Goal: Communication & Community: Answer question/provide support

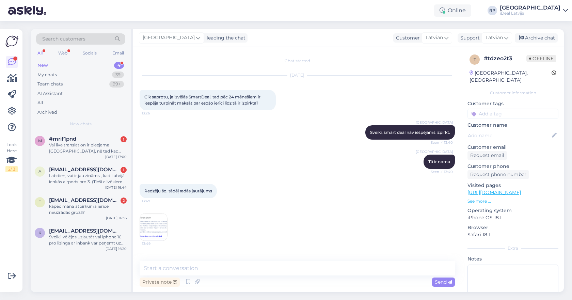
scroll to position [52, 0]
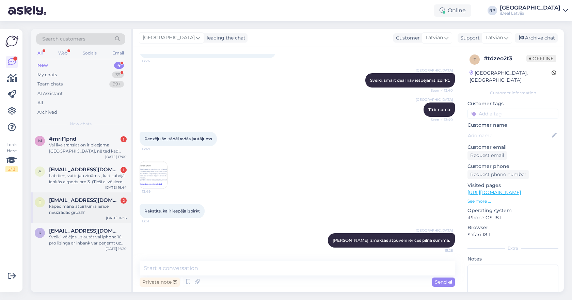
click at [102, 207] on div "kāpēc mana atpirkuma ierīce neuzrādās grozā?" at bounding box center [88, 209] width 78 height 12
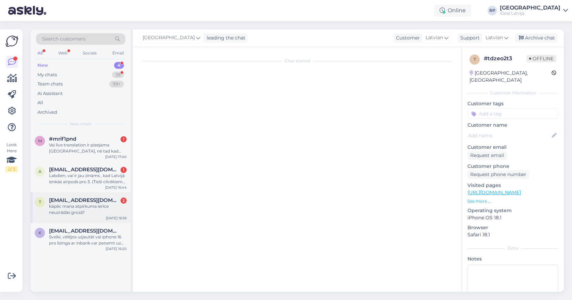
scroll to position [0, 0]
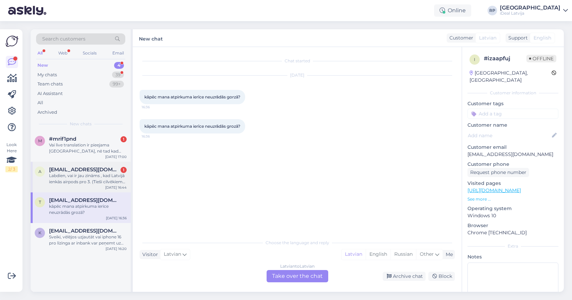
click at [108, 186] on div "[DATE] 16:44" at bounding box center [115, 187] width 21 height 5
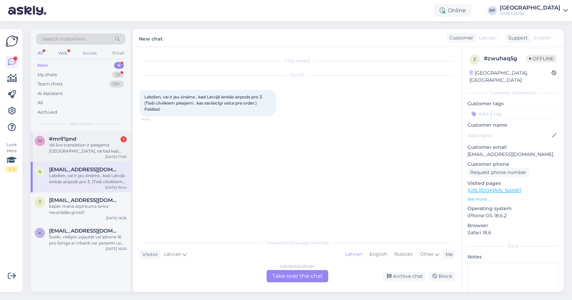
click at [112, 152] on div "Vai live translation ir pieejama [GEOGRAPHIC_DATA], nē tad kad būs un vai ja es…" at bounding box center [88, 148] width 78 height 12
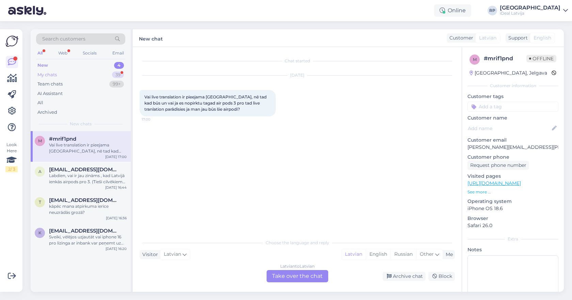
click at [99, 72] on div "My chats 39" at bounding box center [80, 75] width 89 height 10
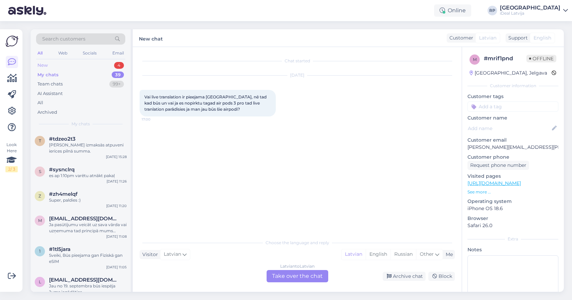
click at [101, 62] on div "New 4" at bounding box center [80, 66] width 89 height 10
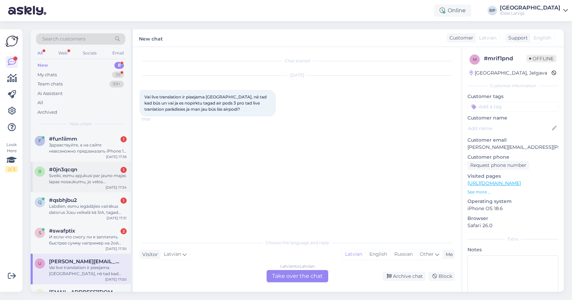
click at [87, 182] on div "Sveiki, esmu apjukusi par jauno majas lapas nosaukumu, jo velos iegadattoes Mac…" at bounding box center [88, 178] width 78 height 12
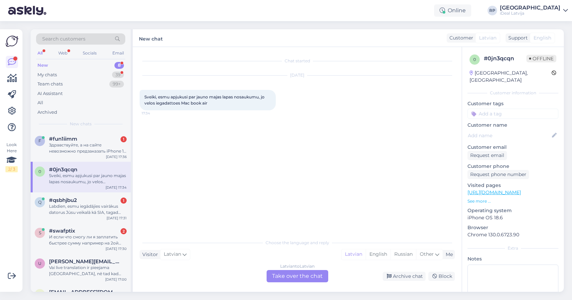
click at [310, 271] on div "Latvian to Latvian Take over the chat" at bounding box center [297, 276] width 62 height 12
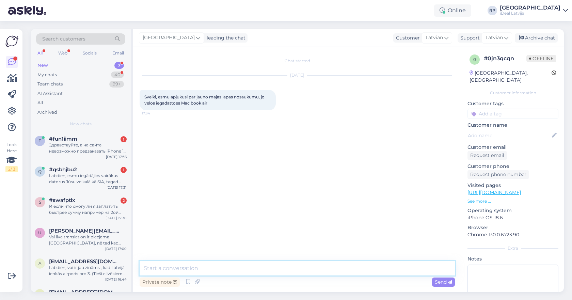
click at [307, 270] on textarea at bounding box center [296, 268] width 315 height 14
type textarea "W"
type textarea "Sveiki! Kas tieši Jūs mūlsina?"
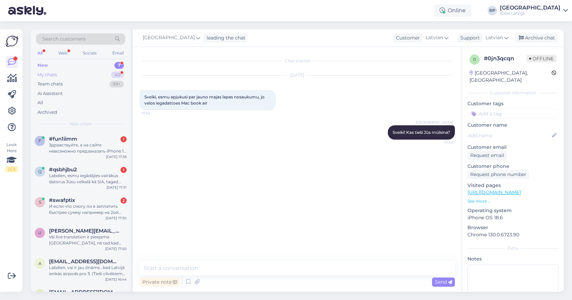
click at [112, 75] on div "40" at bounding box center [117, 74] width 13 height 7
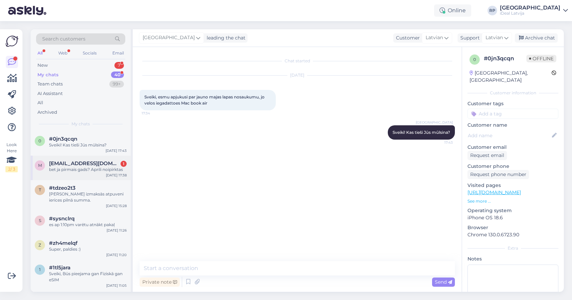
click at [100, 169] on div "bet ja pirmais gads? Aprili noipirktas" at bounding box center [88, 169] width 78 height 6
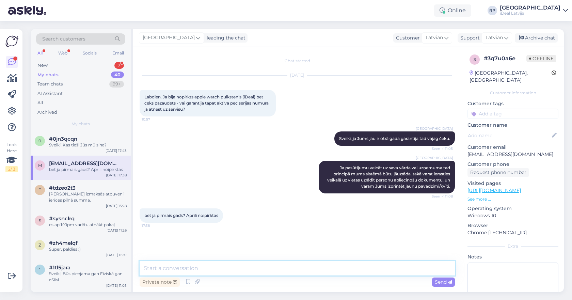
click at [223, 263] on textarea at bounding box center [296, 268] width 315 height 14
type textarea "Tad nav vajadzības"
type textarea "1. gada garantijai nav vajadzības no čeka"
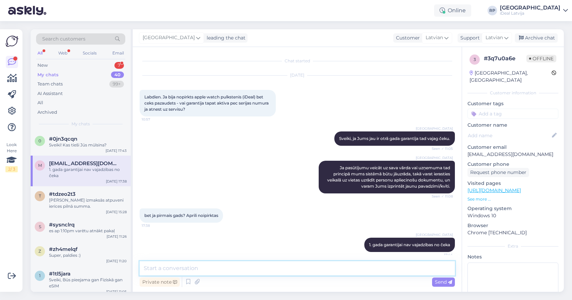
scroll to position [4, 0]
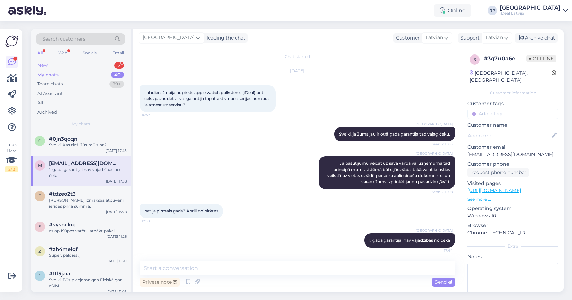
click at [68, 67] on div "New 7" at bounding box center [80, 66] width 89 height 10
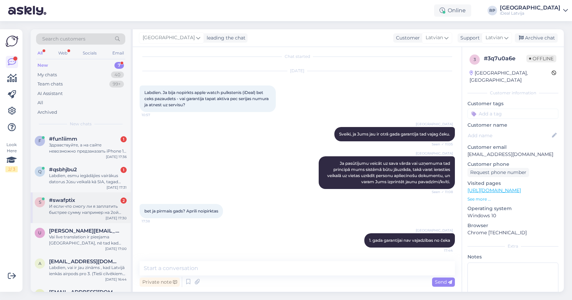
click at [60, 192] on div "s #swafptix 2 И если что смогу ли я заплатить быстрее сумму например на 2ой мес…" at bounding box center [81, 207] width 100 height 31
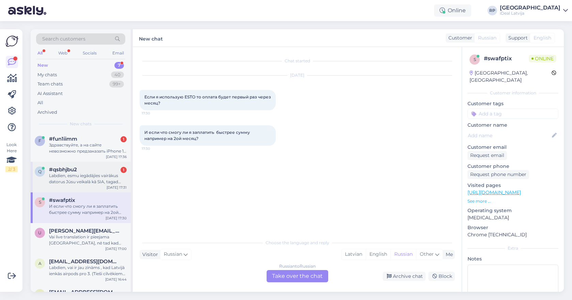
click at [75, 172] on div "Labdien, esmu iegādājies vairākus datorus Jūsu veikalā kā SIA, tagad uzstādot a…" at bounding box center [88, 178] width 78 height 12
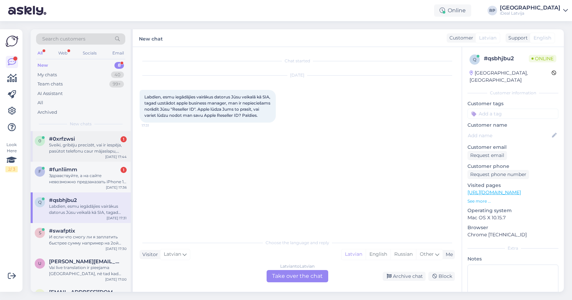
click at [68, 155] on div "0 #0xrfzwsi 1 Sveiki, gribēju precizēt, vai ir iespēja, pasūtot telefonu caur m…" at bounding box center [81, 146] width 100 height 31
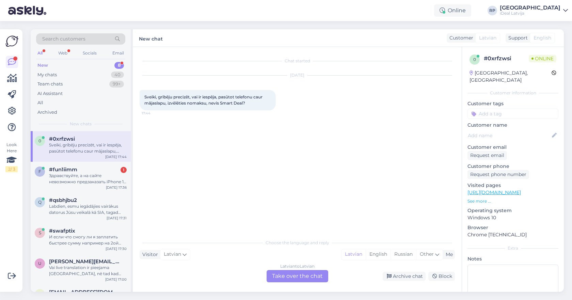
click at [296, 276] on div "Latvian to Latvian Take over the chat" at bounding box center [297, 276] width 62 height 12
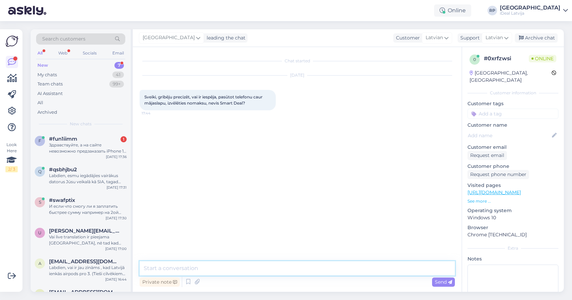
click at [289, 269] on textarea at bounding box center [296, 268] width 315 height 14
type textarea "Sveiki, jā"
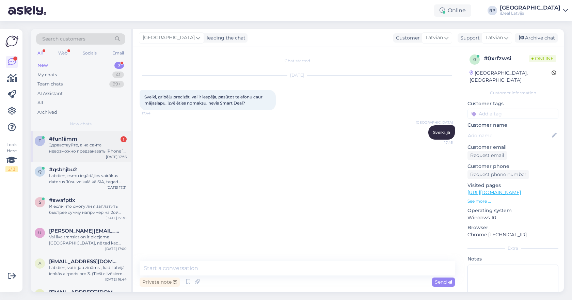
click at [67, 155] on div "f #fun1iimm 1 Здравствуйте, а на сайте невозможно предзаказать iPhone 17 Pro Ma…" at bounding box center [81, 146] width 100 height 31
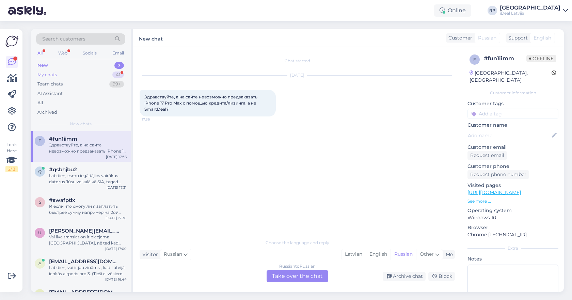
click at [55, 70] on div "My chats 41" at bounding box center [80, 75] width 89 height 10
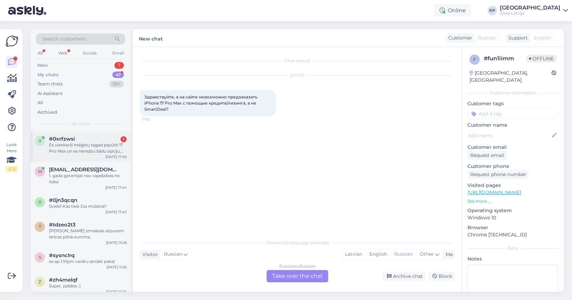
click at [63, 134] on div "0 #0xrfzwsi 1 Es vienkarši mēģinu tagad pasūtīt 17 Pro Max un es neredzu šādu o…" at bounding box center [81, 146] width 100 height 31
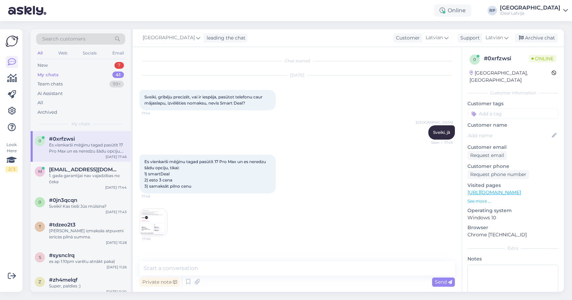
click at [151, 228] on img at bounding box center [153, 222] width 27 height 27
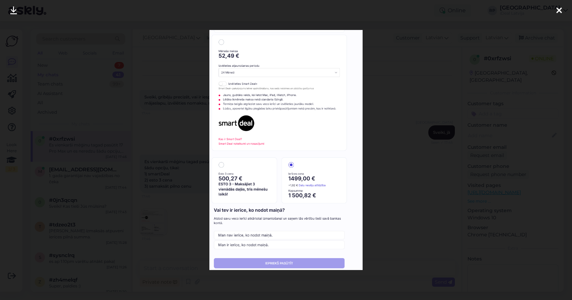
click at [376, 214] on div at bounding box center [286, 150] width 572 height 300
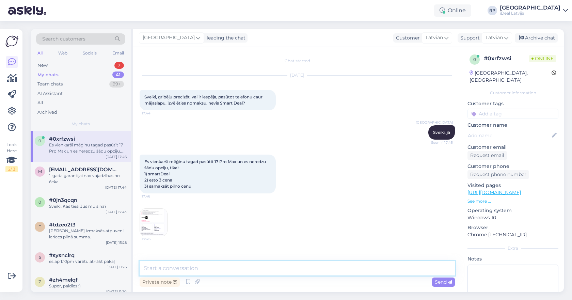
click at [182, 262] on textarea at bounding box center [296, 268] width 315 height 14
click at [184, 272] on textarea at bounding box center [296, 268] width 315 height 14
type textarea "u"
type textarea "turpinot uz grozu Jūs varat izvēlēties līzingu."
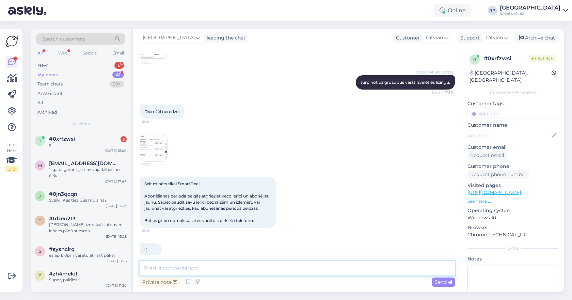
scroll to position [177, 0]
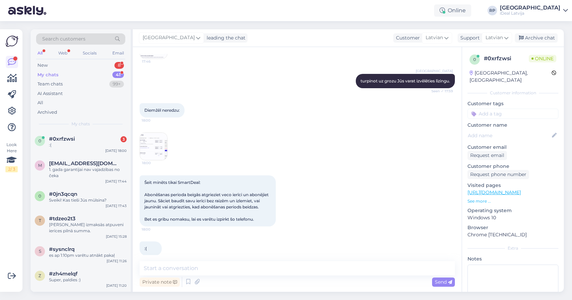
click at [138, 146] on div "Chat started [DATE] Sveiki, gribēju precizēt, vai ir iespēja, pasūtot telefonu …" at bounding box center [297, 169] width 329 height 245
click at [149, 146] on img at bounding box center [153, 146] width 27 height 27
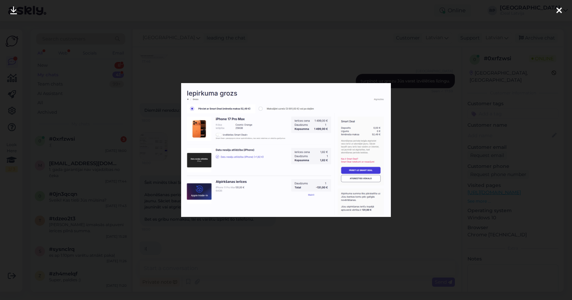
click at [413, 191] on div at bounding box center [286, 150] width 572 height 300
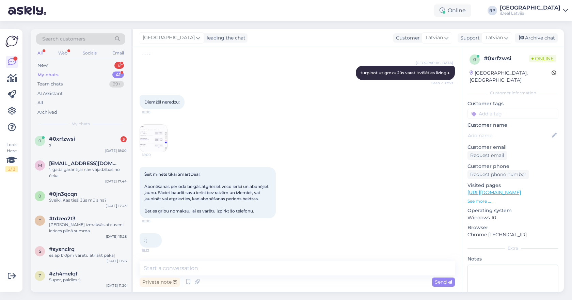
scroll to position [192, 0]
click at [156, 136] on img at bounding box center [153, 138] width 27 height 27
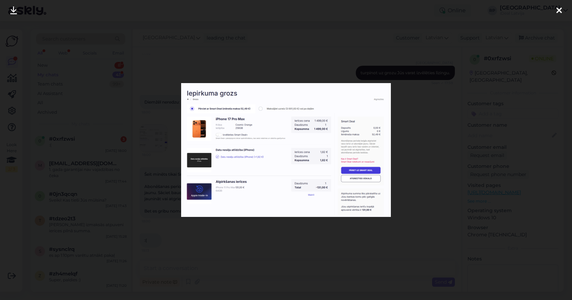
click at [425, 180] on div at bounding box center [286, 150] width 572 height 300
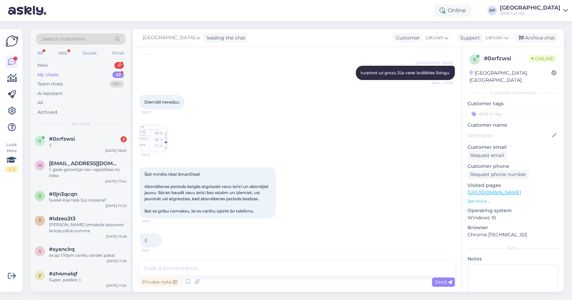
click at [331, 276] on div "Private note Send" at bounding box center [296, 281] width 315 height 13
click at [332, 271] on textarea at bounding box center [296, 268] width 315 height 14
click at [348, 160] on div "Šeit minēts tikai SmartDeal: Abonēšanas perioda beigās atgrieziet veco ierīci u…" at bounding box center [296, 193] width 315 height 66
click at [317, 279] on div "Private note Send" at bounding box center [296, 281] width 315 height 13
drag, startPoint x: 541, startPoint y: 289, endPoint x: 382, endPoint y: 268, distance: 160.5
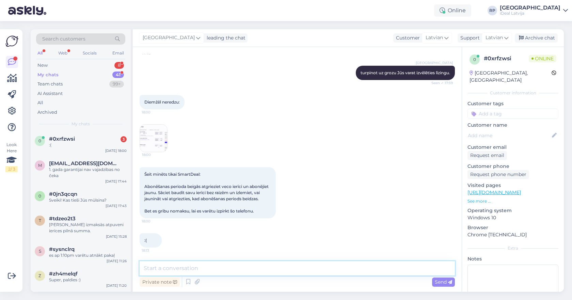
click at [382, 268] on textarea at bounding box center [296, 268] width 315 height 14
paste textarea "t"
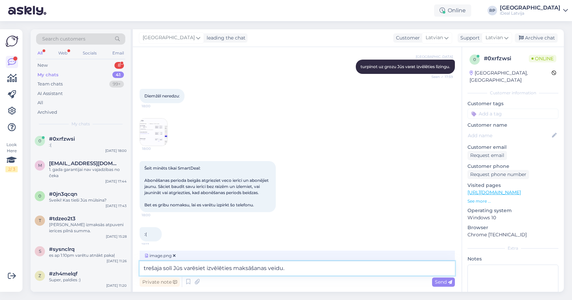
type textarea "trešaja solī Jūs varēsiet izvēlēties maksāšanas veidu."
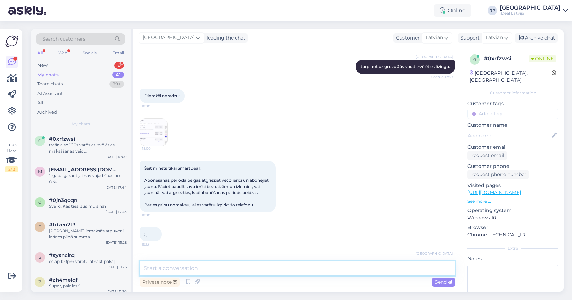
scroll to position [264, 0]
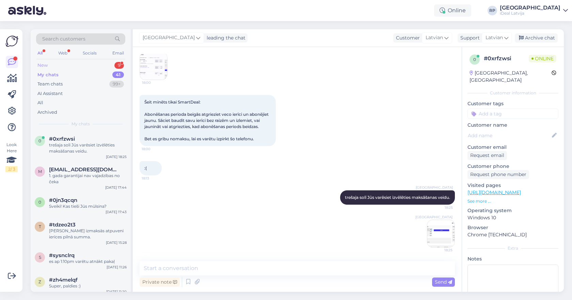
click at [79, 63] on div "New 9" at bounding box center [80, 66] width 89 height 10
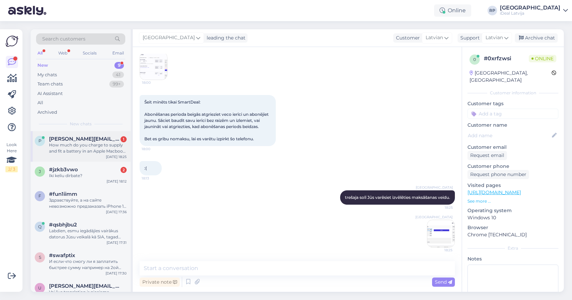
click at [97, 145] on div "How much do you charge to supply and fit a battery in an Apple Macbook Pro? Mod…" at bounding box center [88, 148] width 78 height 12
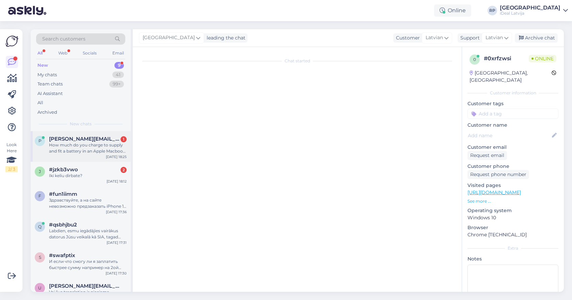
scroll to position [0, 0]
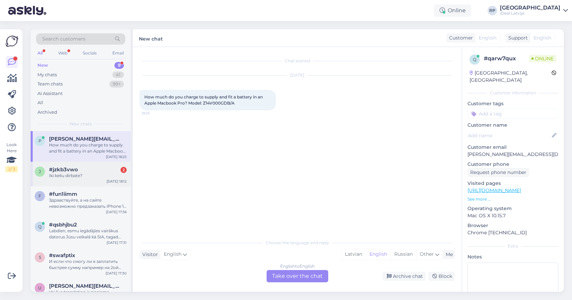
click at [98, 166] on div "#jzkb3vwo 2" at bounding box center [88, 169] width 78 height 6
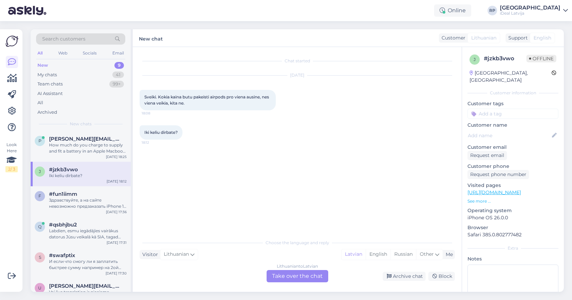
click at [83, 64] on div "New 9" at bounding box center [80, 66] width 89 height 10
click at [98, 137] on div "[PERSON_NAME][EMAIL_ADDRESS][DOMAIN_NAME]" at bounding box center [88, 139] width 78 height 6
